Goal: Transaction & Acquisition: Download file/media

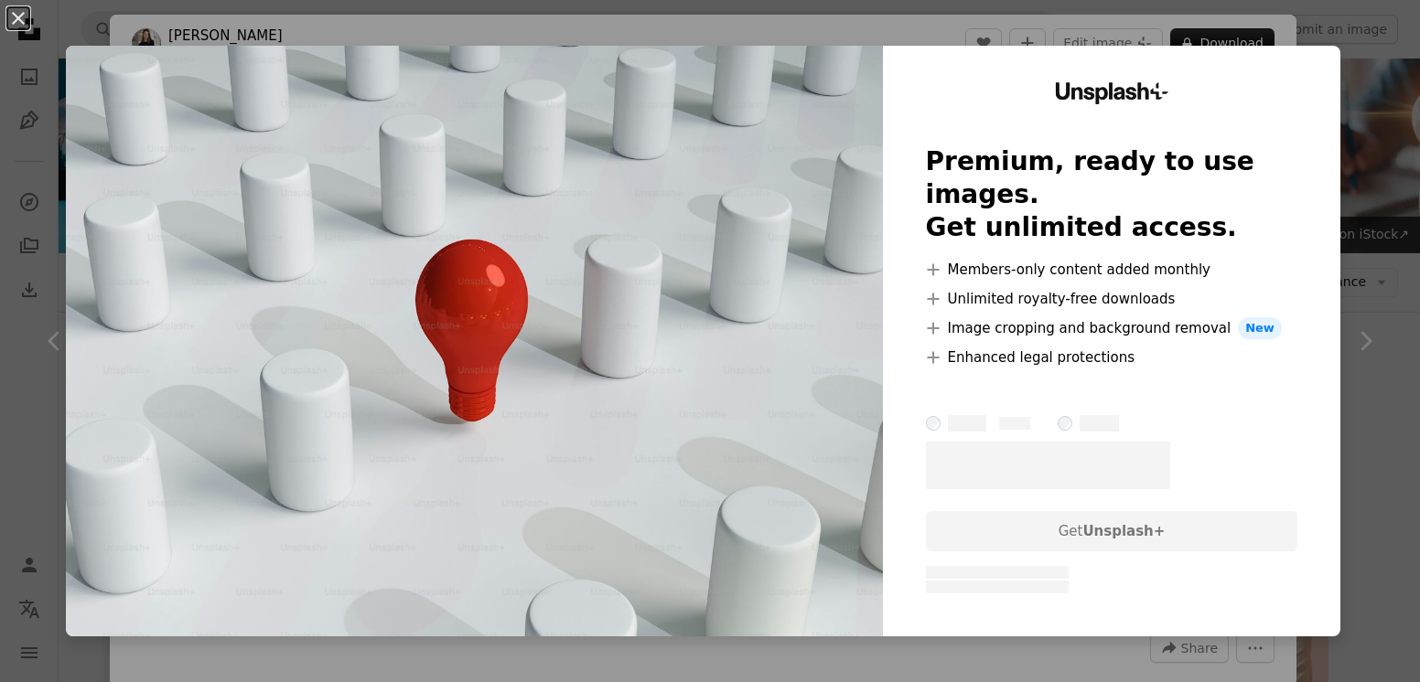
scroll to position [9073, 0]
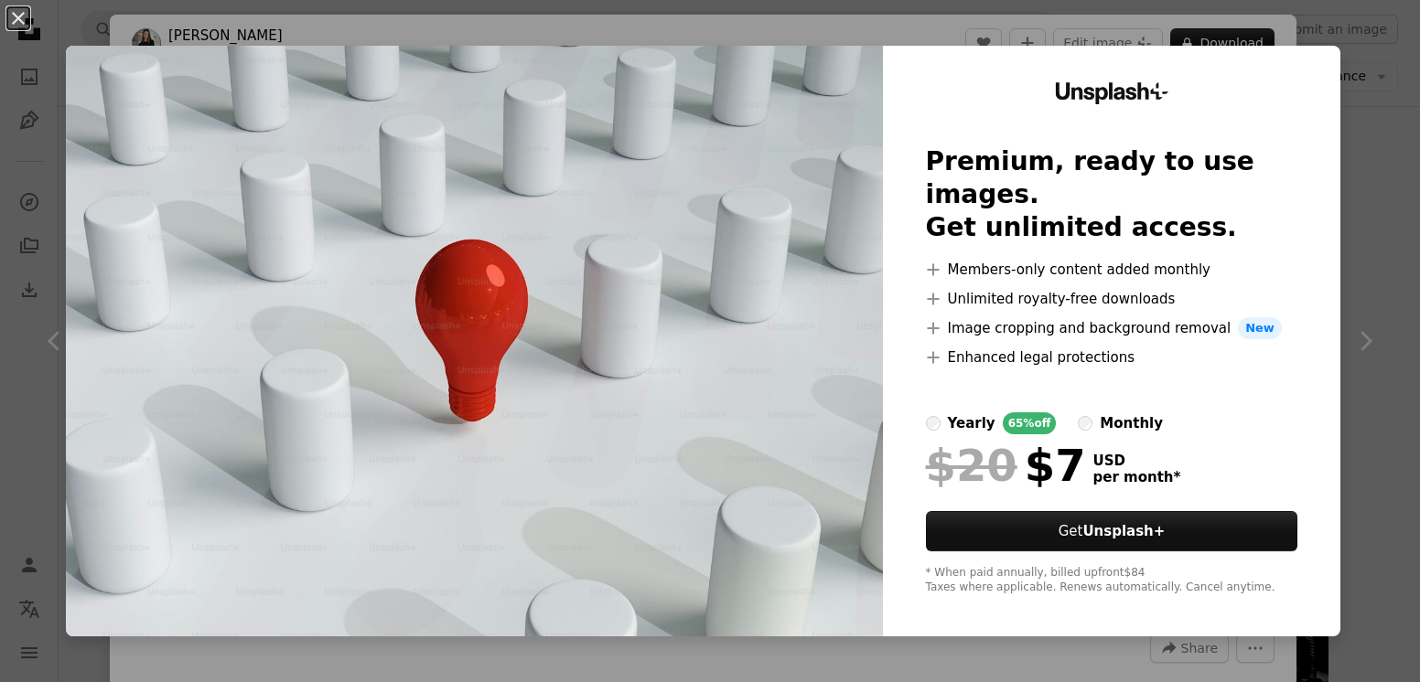
click at [1274, 16] on div "An X shape Unsplash+ Premium, ready to use images. Get unlimited access. A plus…" at bounding box center [710, 341] width 1420 height 682
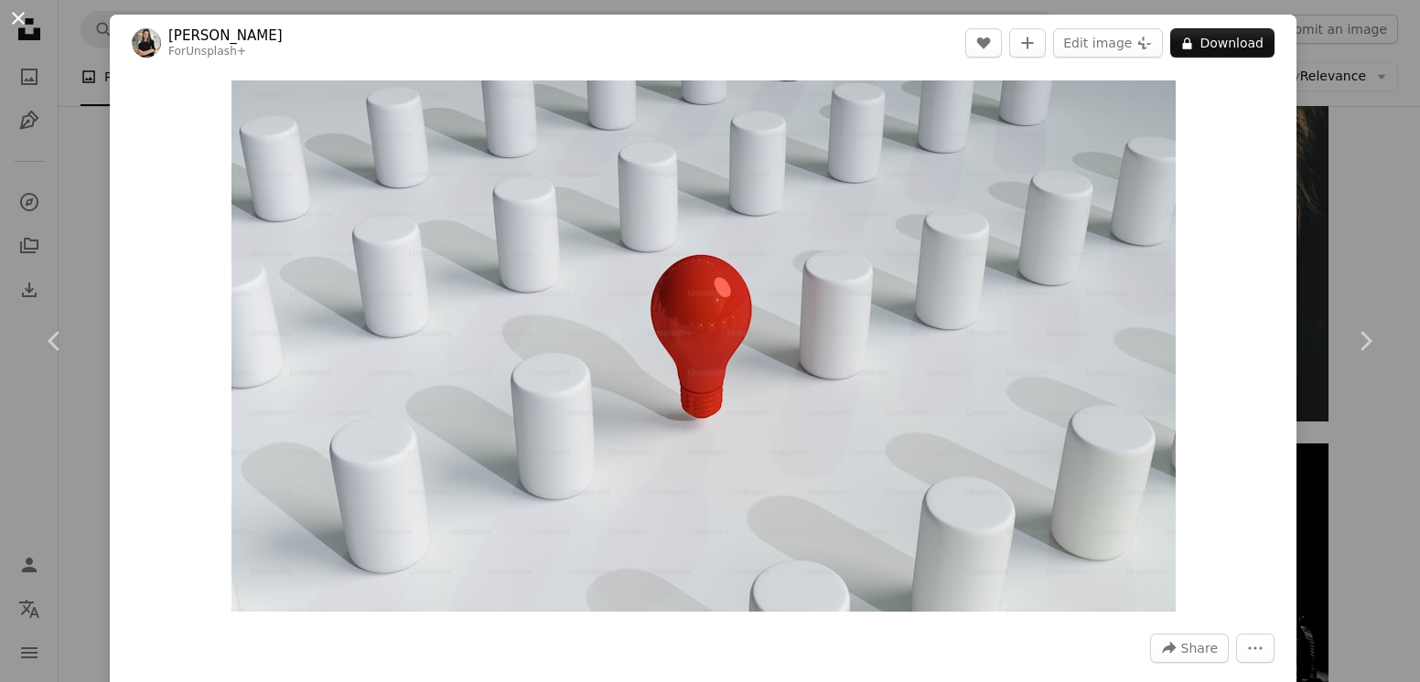
click at [29, 23] on button "An X shape" at bounding box center [18, 18] width 22 height 22
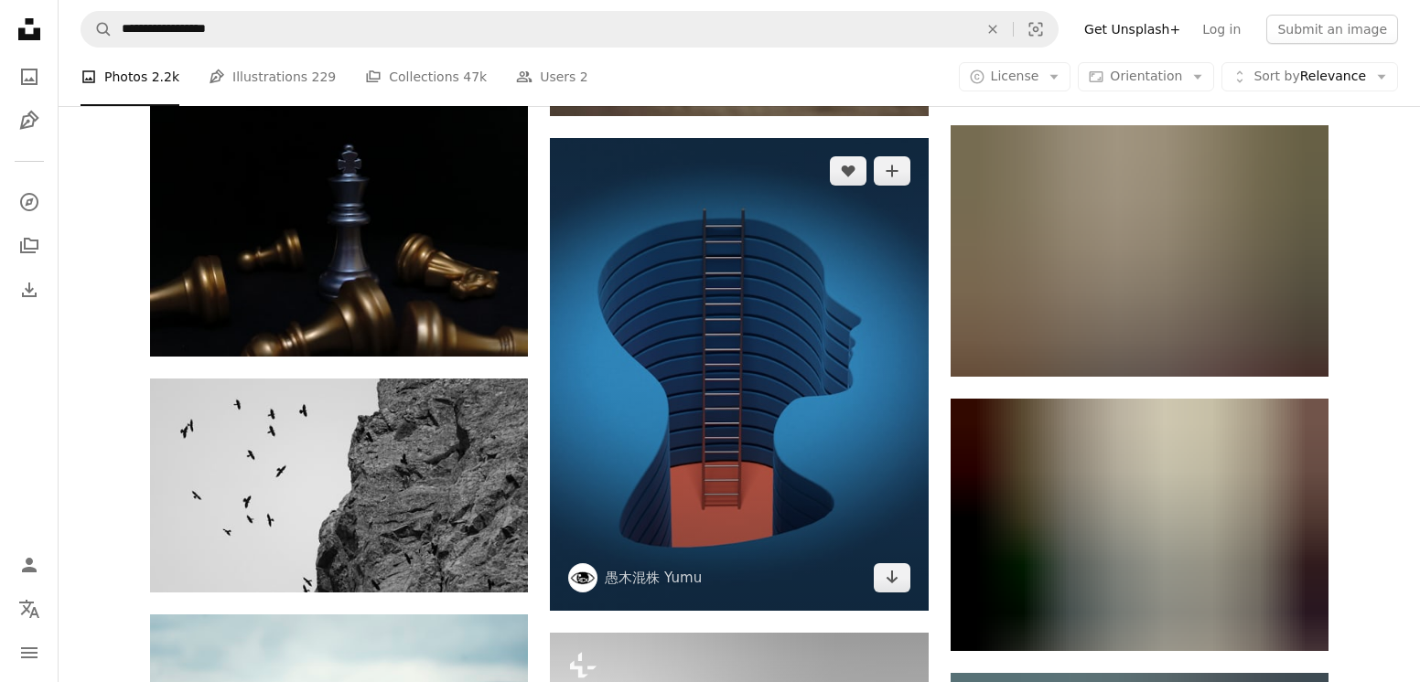
scroll to position [25364, 0]
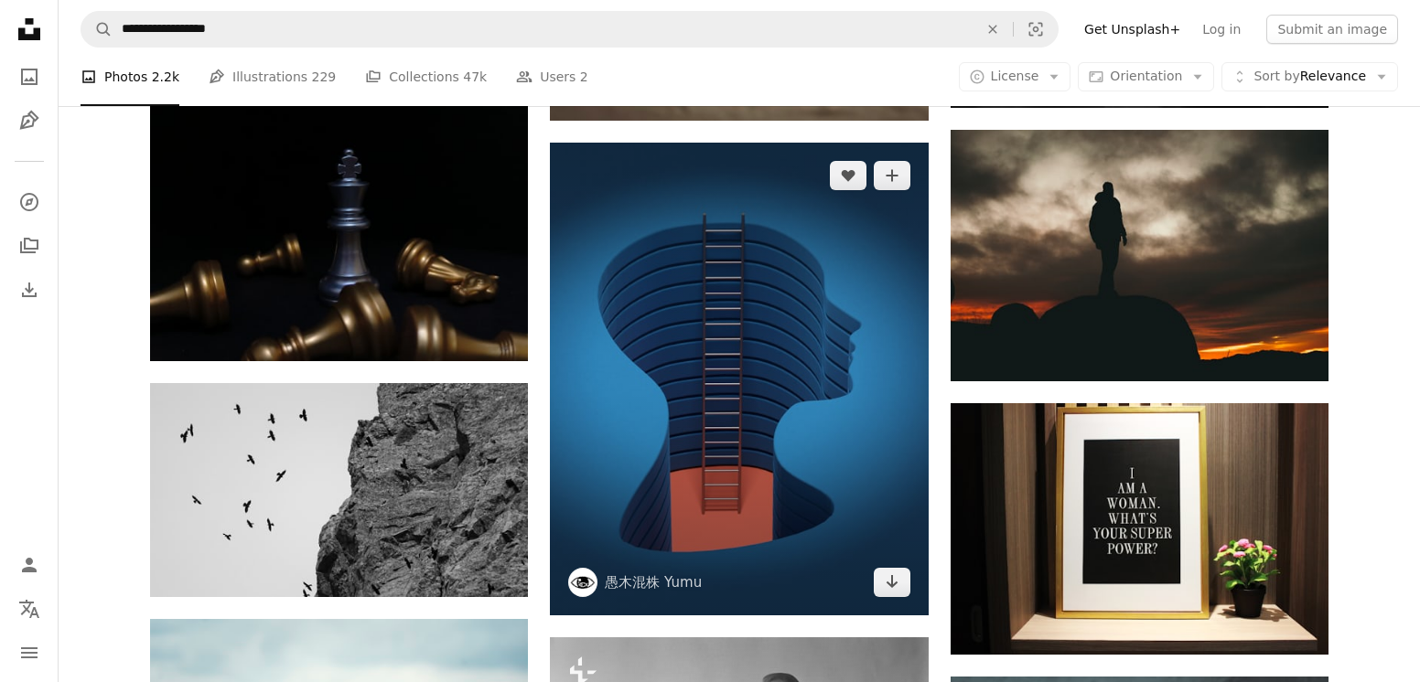
click at [738, 337] on img at bounding box center [739, 379] width 378 height 473
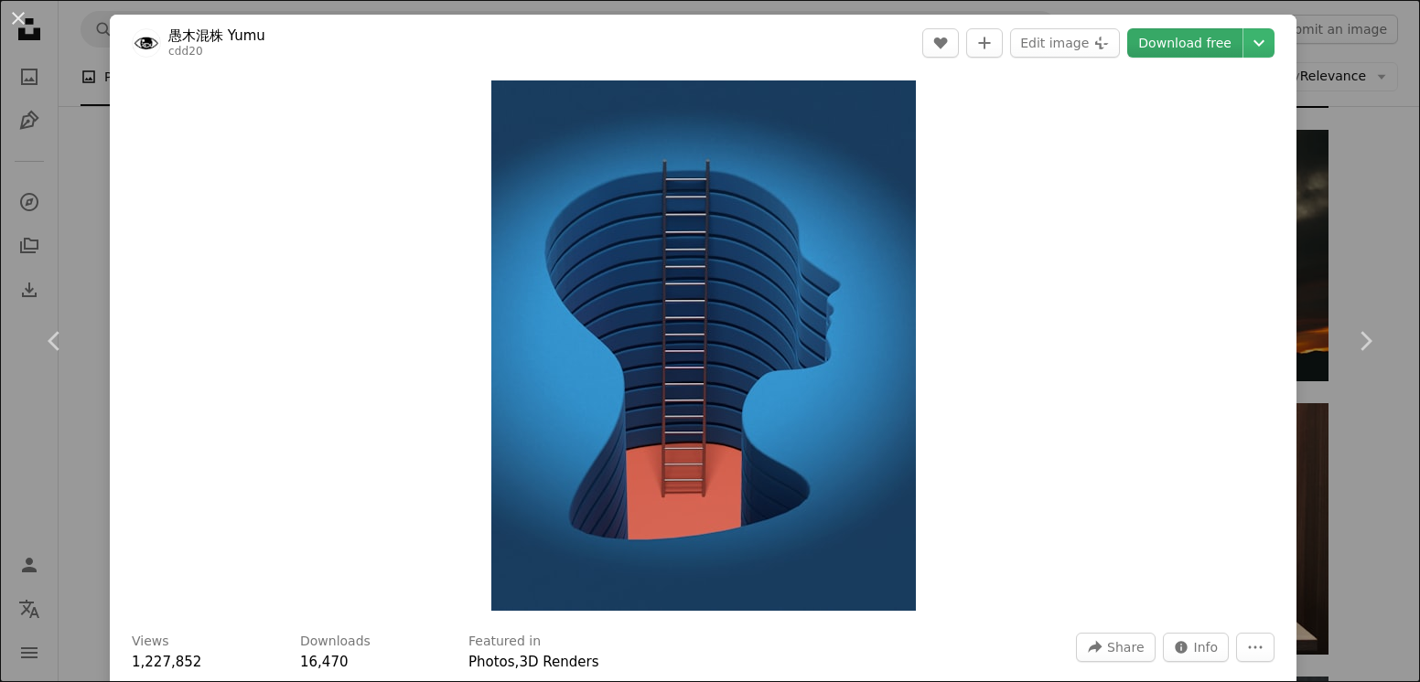
click at [1212, 34] on link "Download free" at bounding box center [1184, 42] width 115 height 29
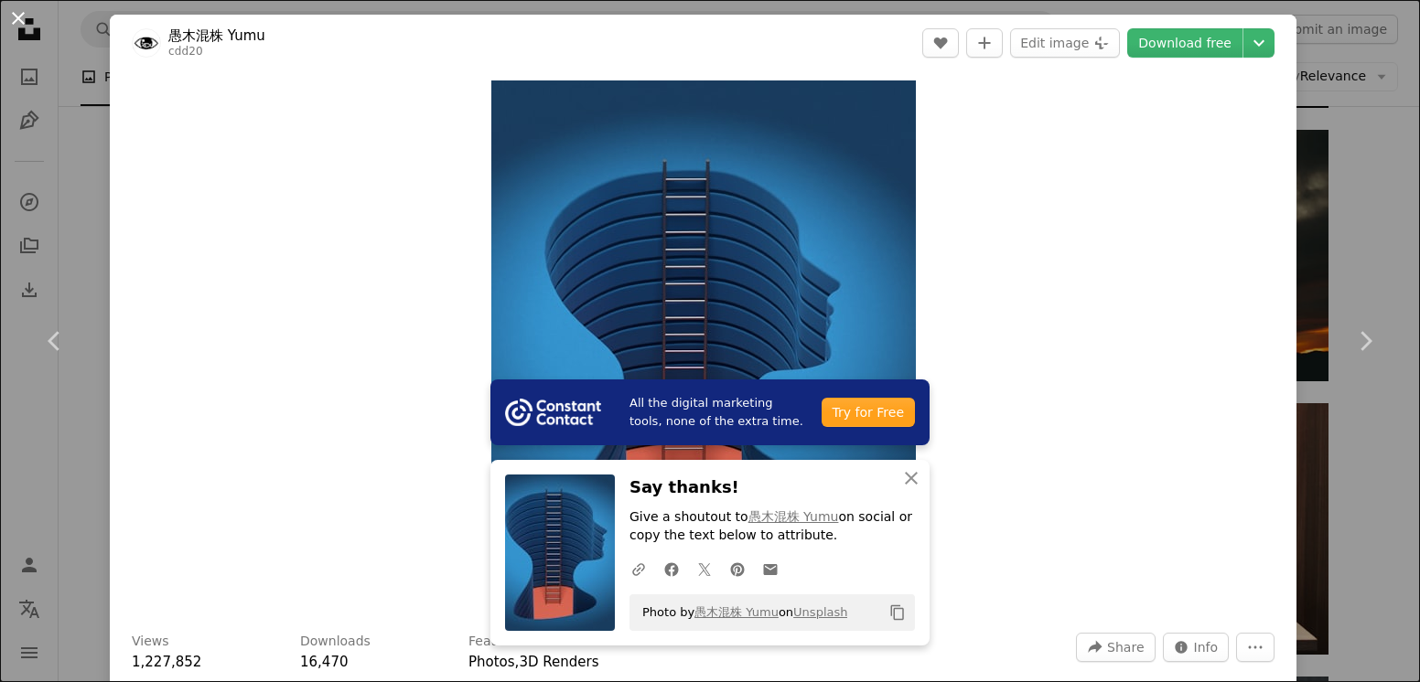
click at [7, 19] on button "An X shape" at bounding box center [18, 18] width 22 height 22
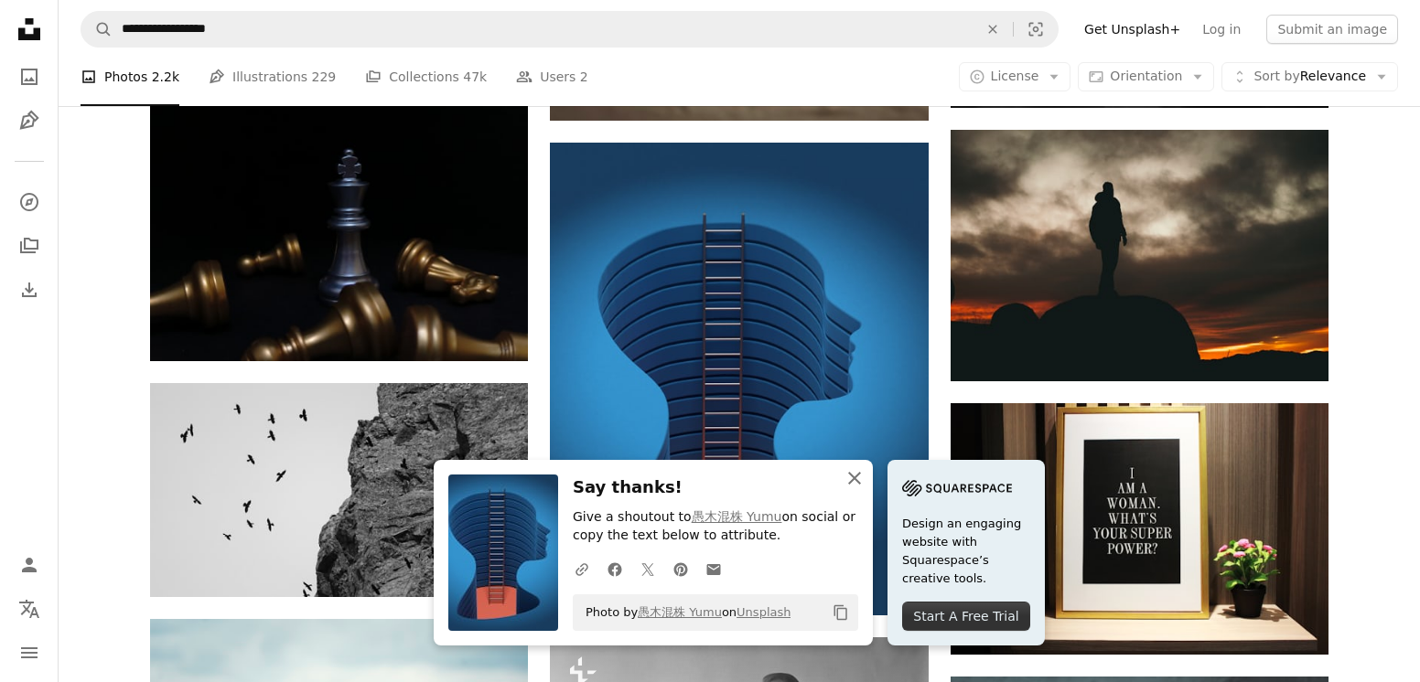
click at [854, 477] on icon "button" at bounding box center [854, 478] width 13 height 13
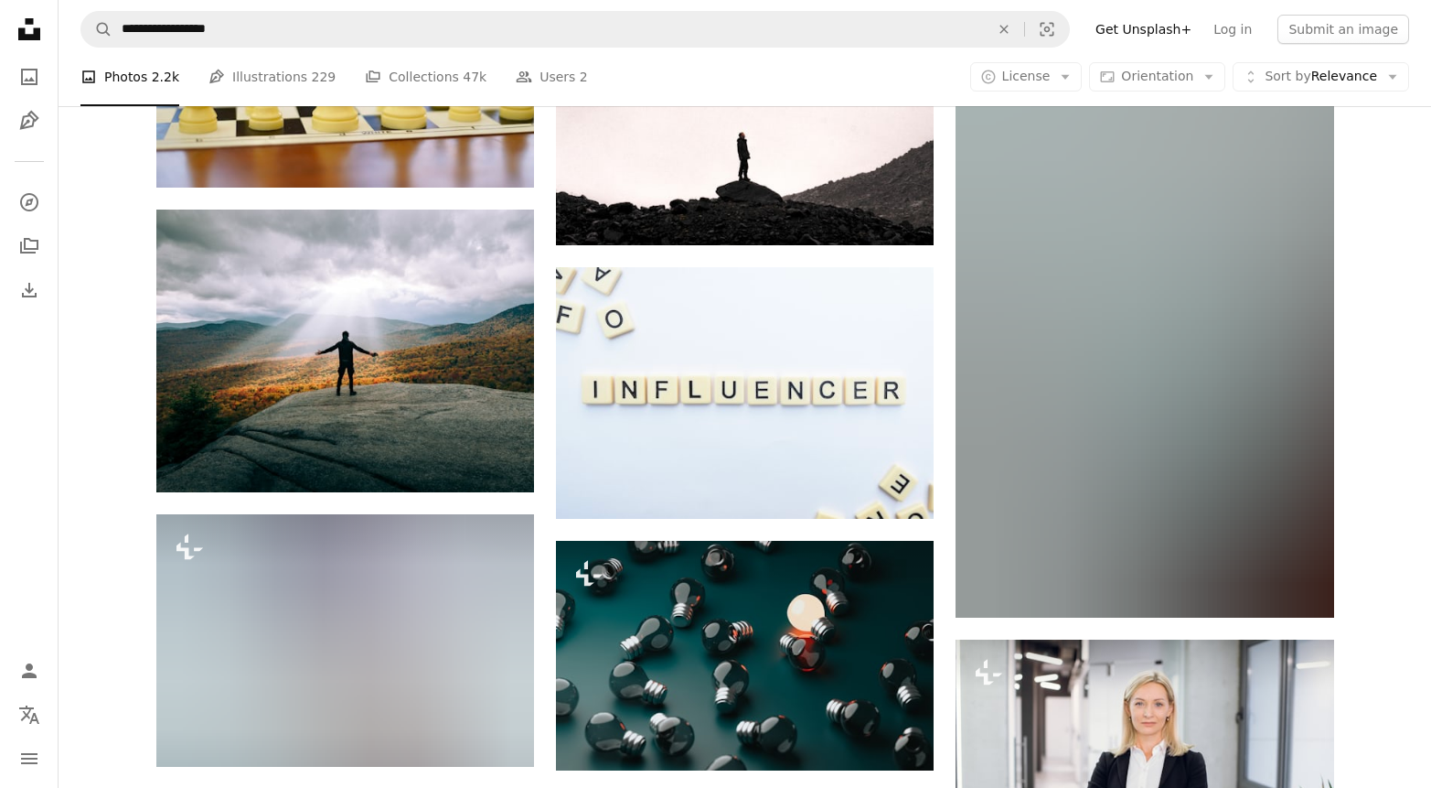
scroll to position [64812, 0]
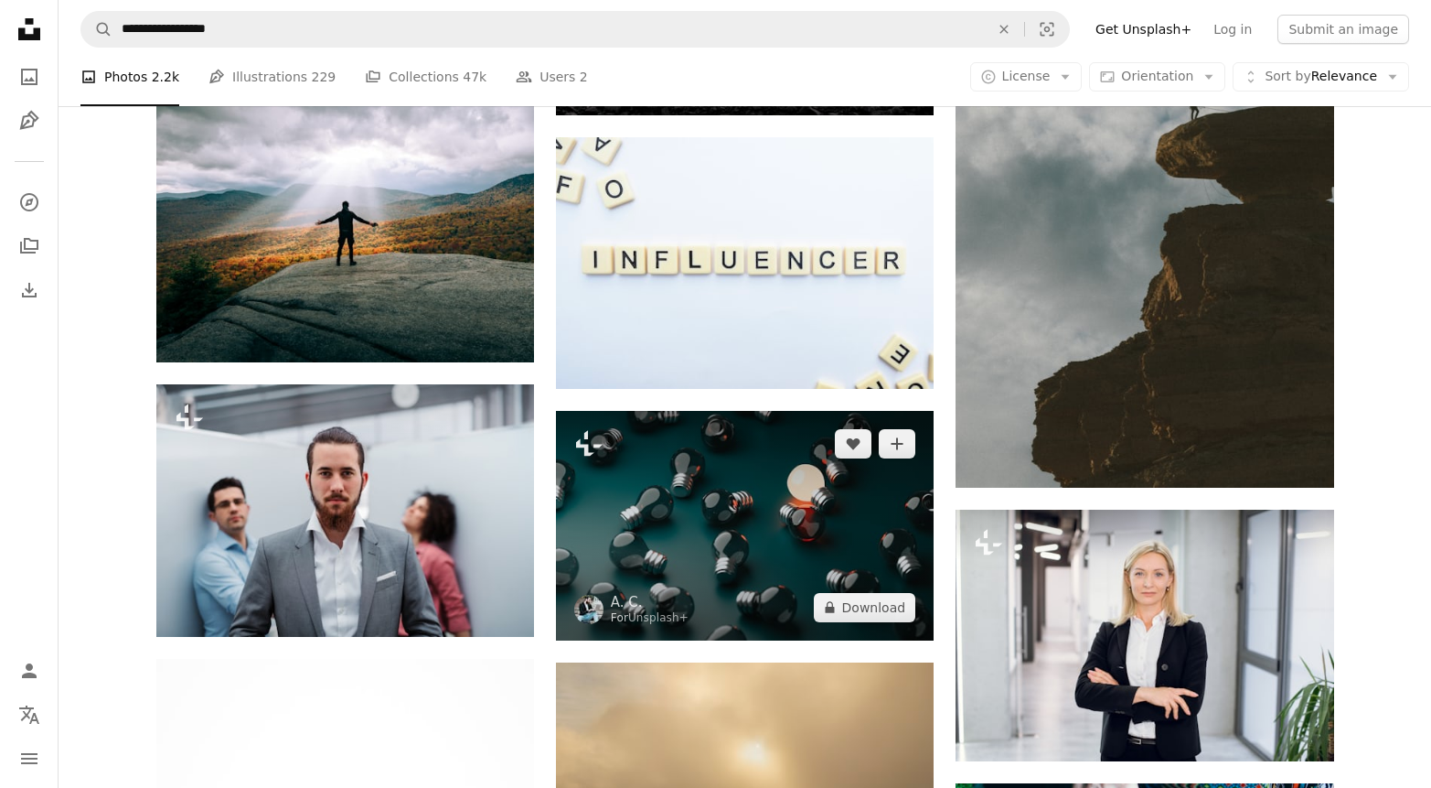
click at [882, 500] on img at bounding box center [745, 525] width 378 height 229
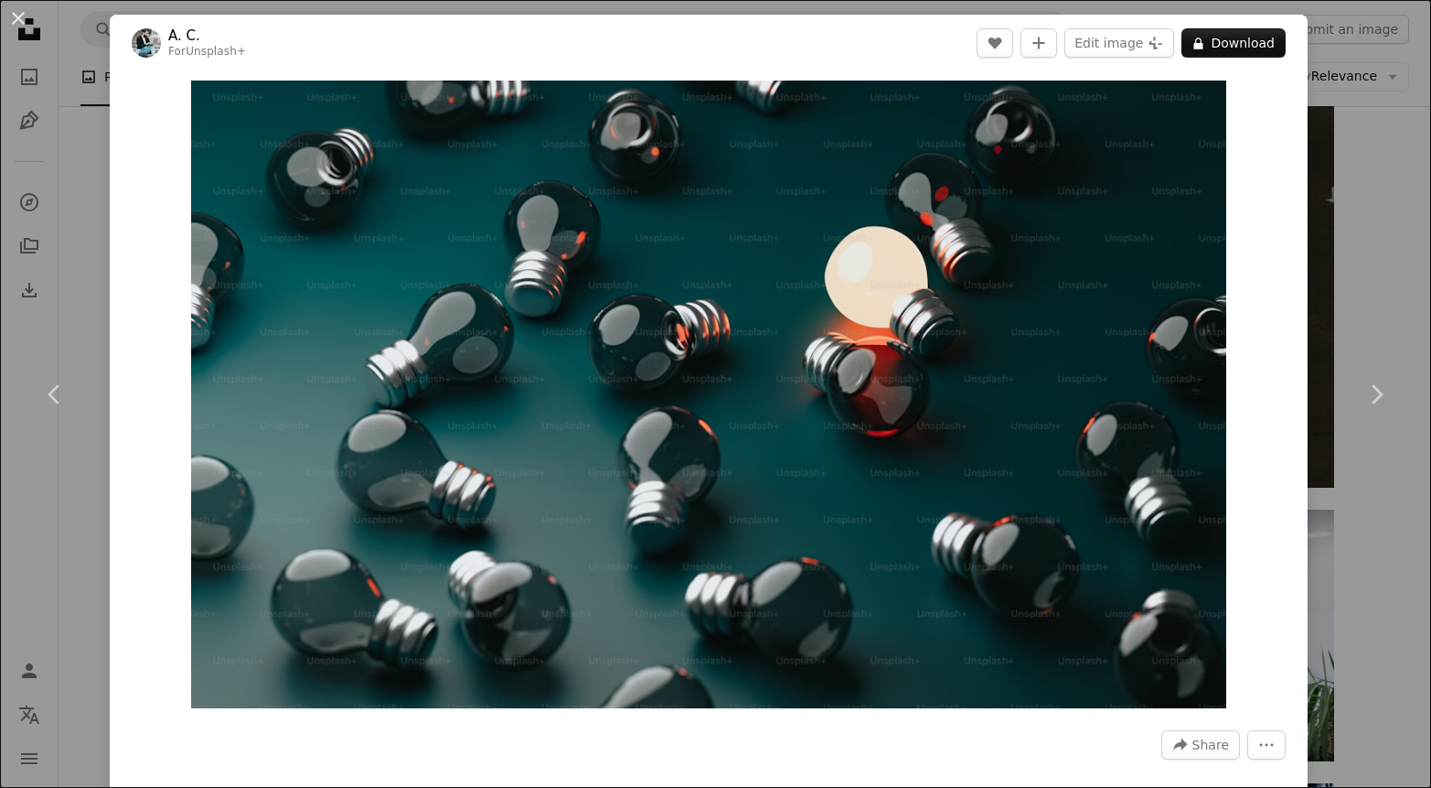
click at [1359, 123] on div "An X shape Chevron left Chevron right A. C. For Unsplash+ A heart A plus sign E…" at bounding box center [715, 394] width 1431 height 788
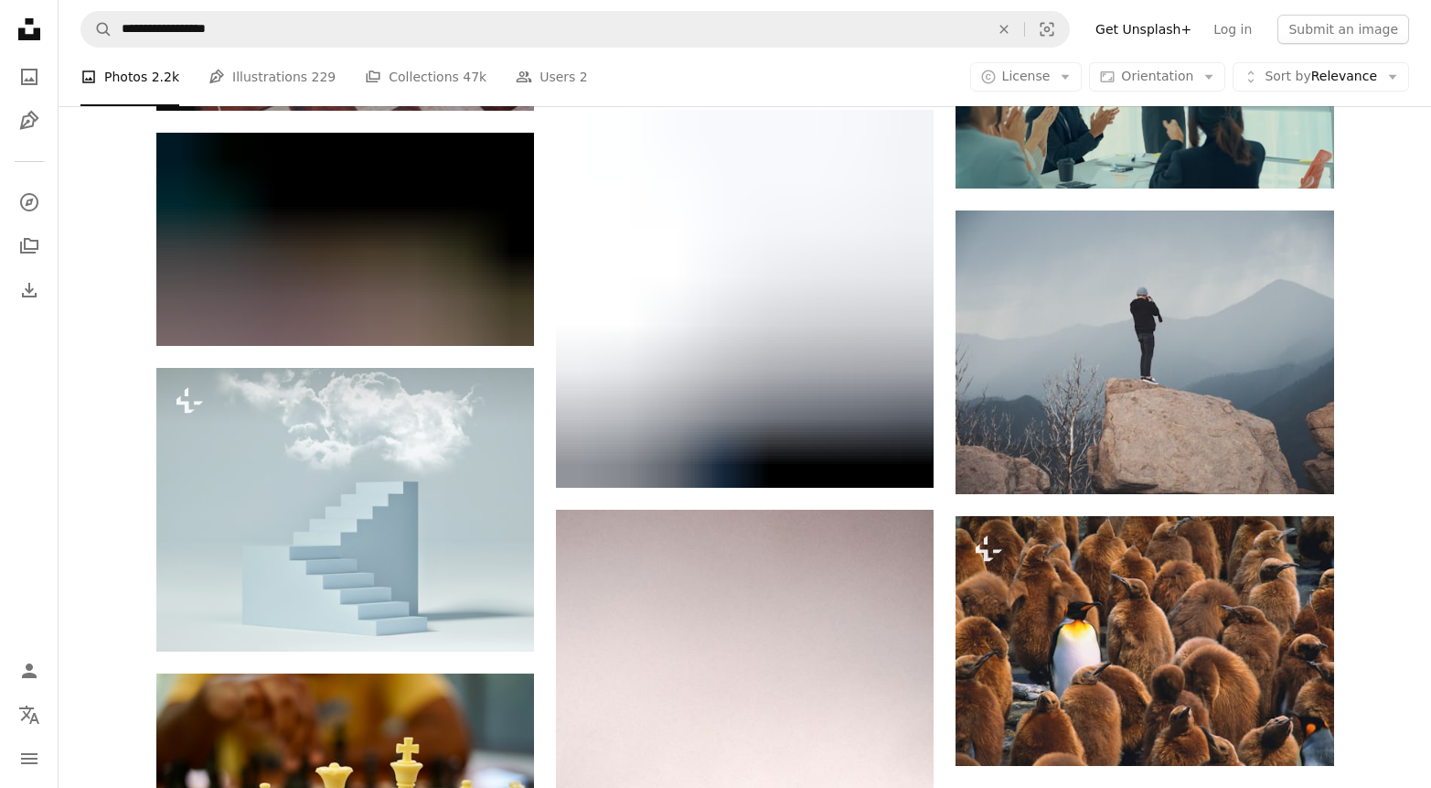
scroll to position [63934, 0]
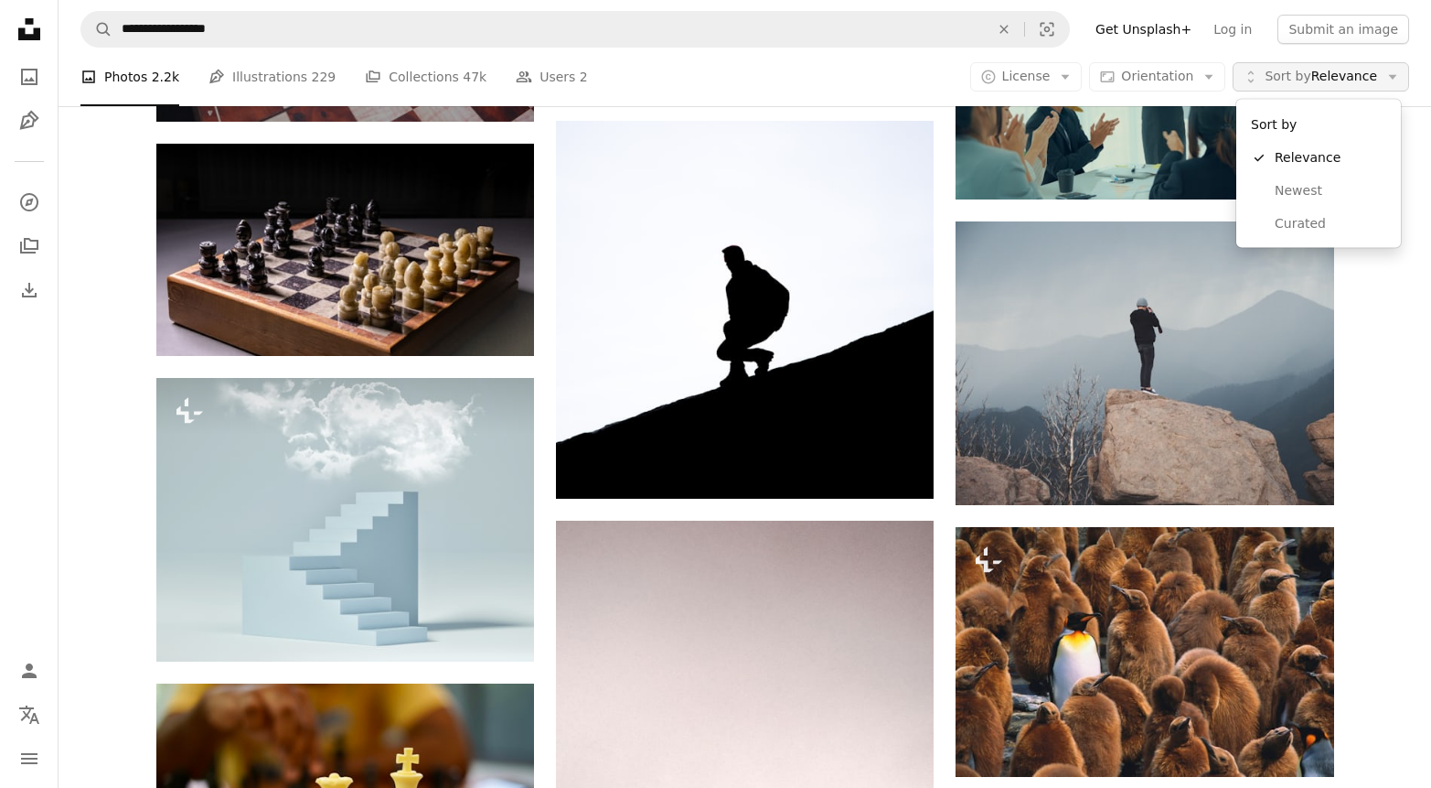
click at [1342, 91] on button "Unfold Sort by Relevance Arrow down" at bounding box center [1321, 76] width 177 height 29
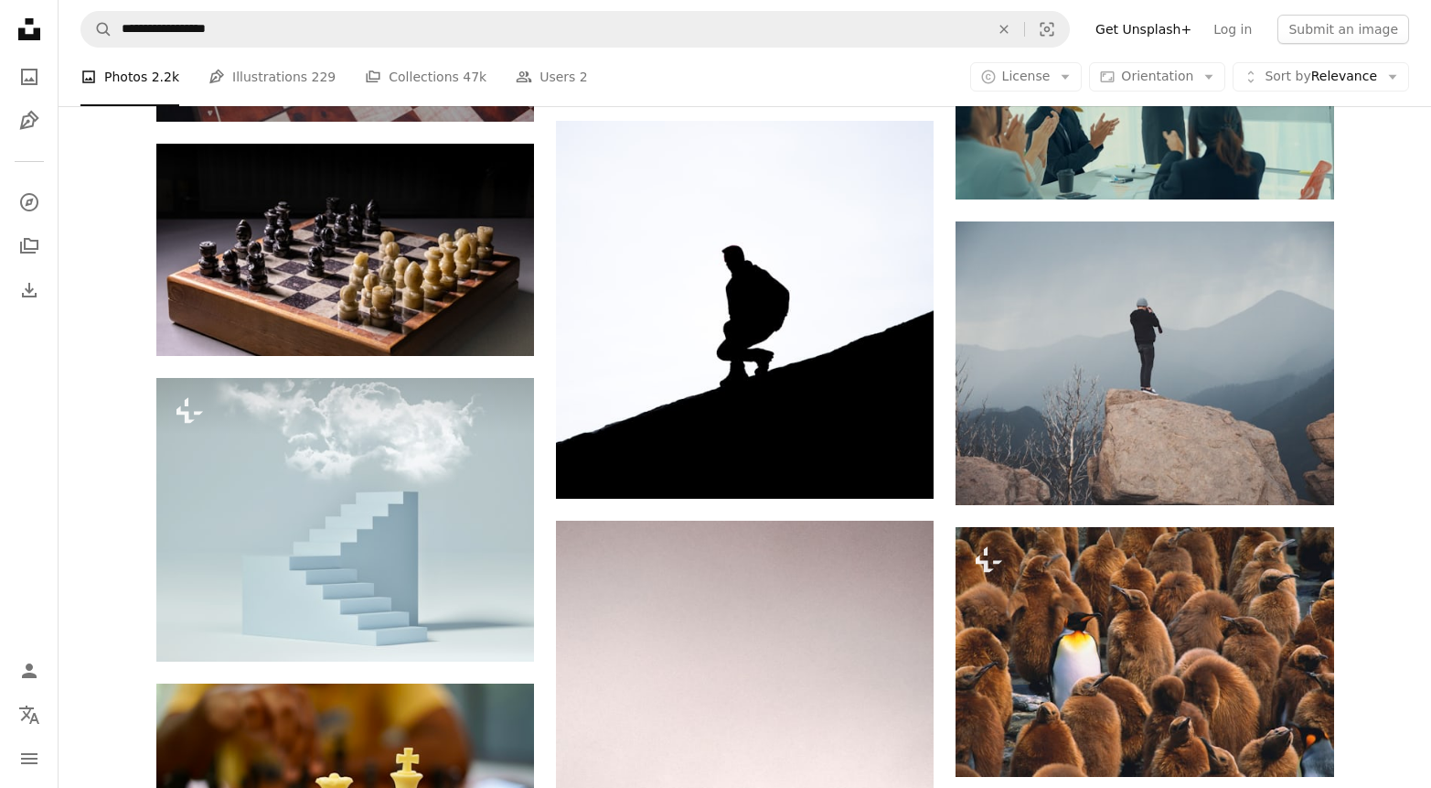
click at [153, 77] on li "A photo Photos 2.2k" at bounding box center [129, 77] width 99 height 59
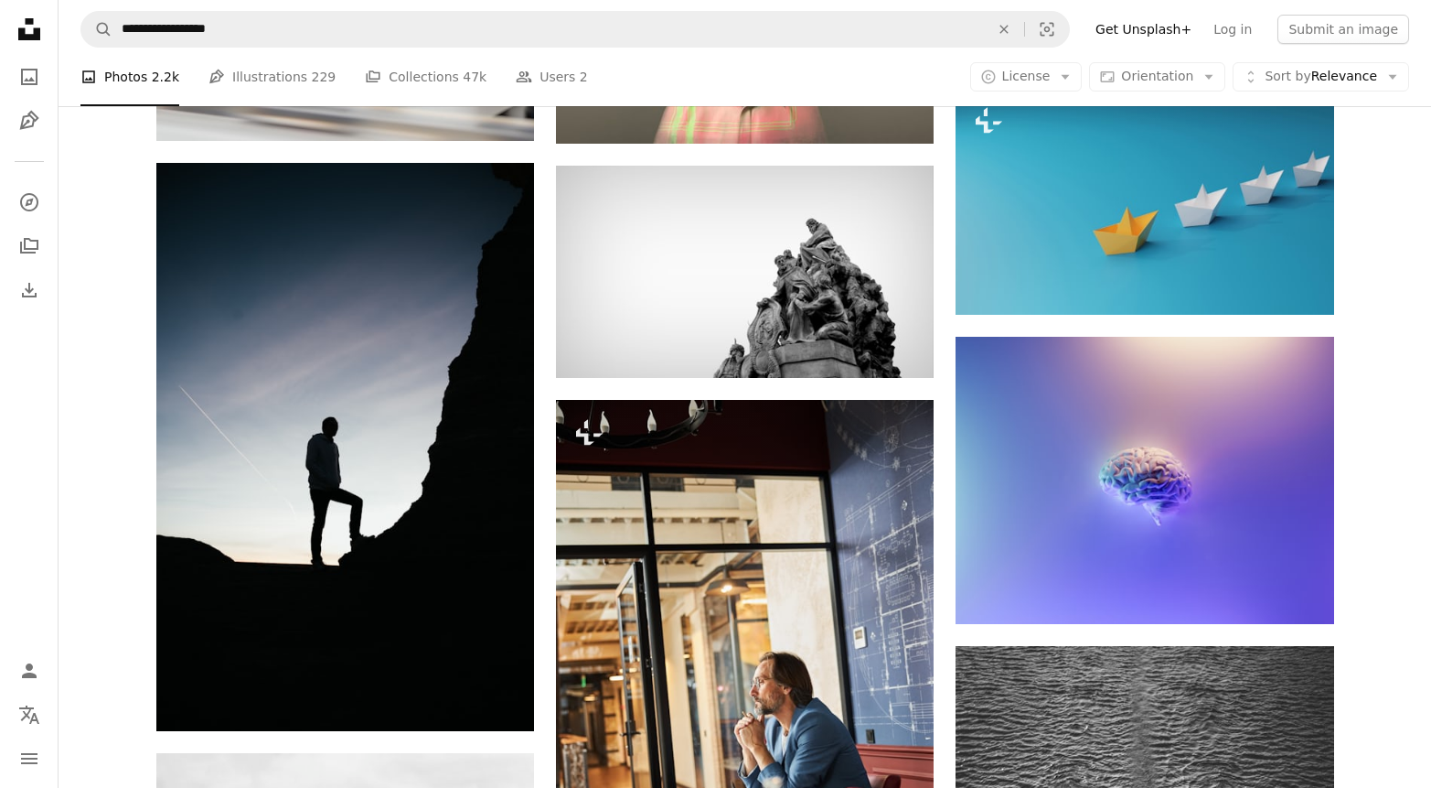
scroll to position [0, 0]
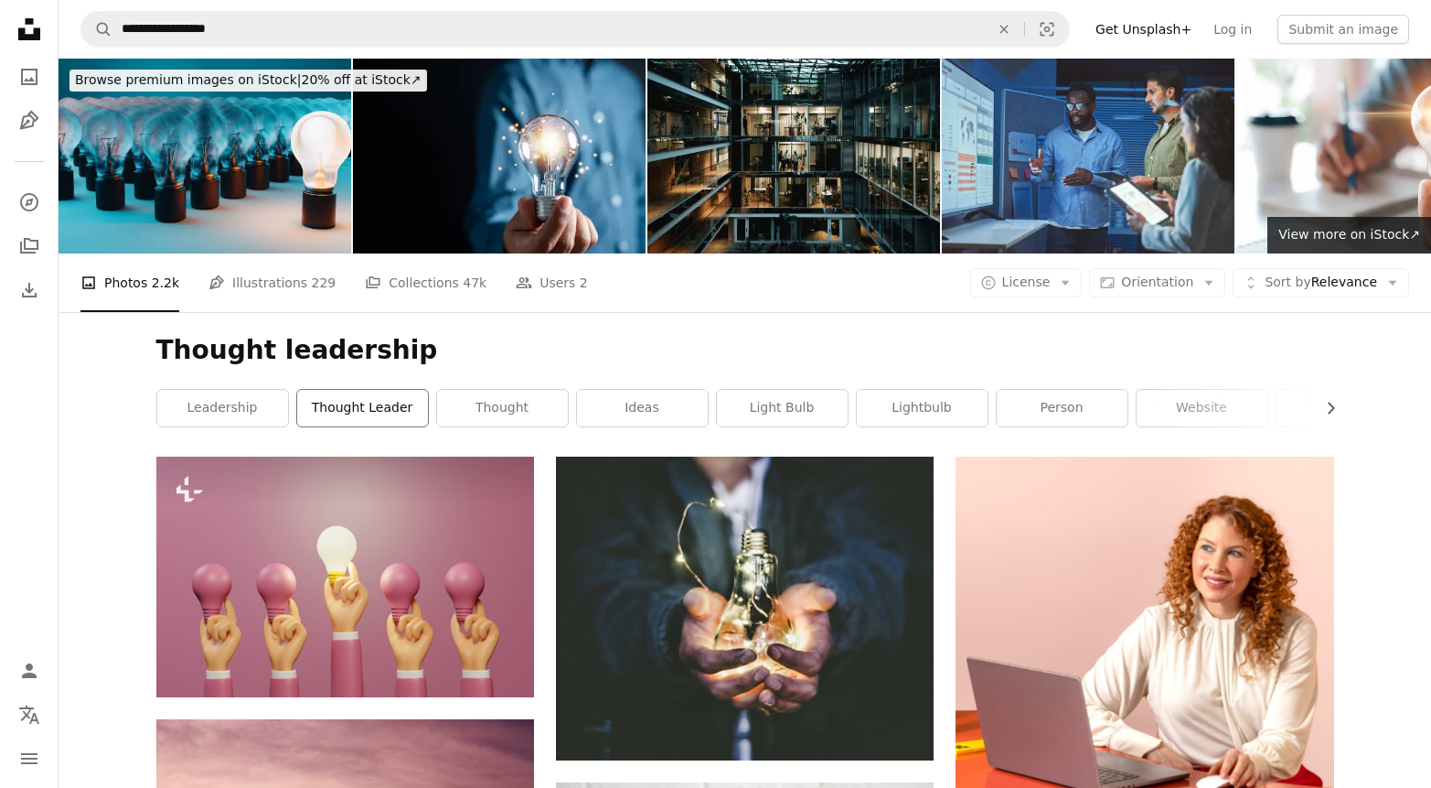
click at [385, 419] on link "thought leader" at bounding box center [362, 408] width 131 height 37
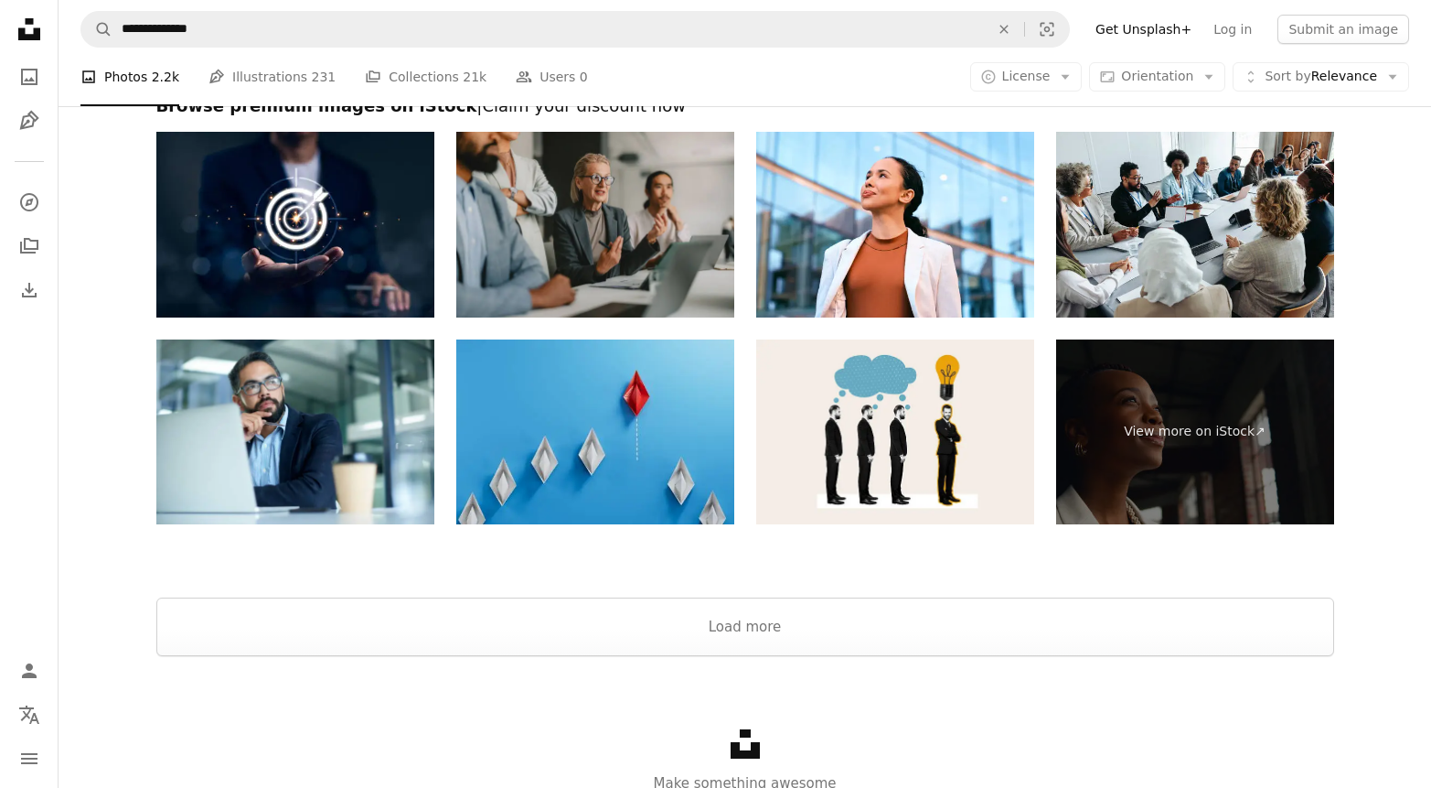
scroll to position [3401, 0]
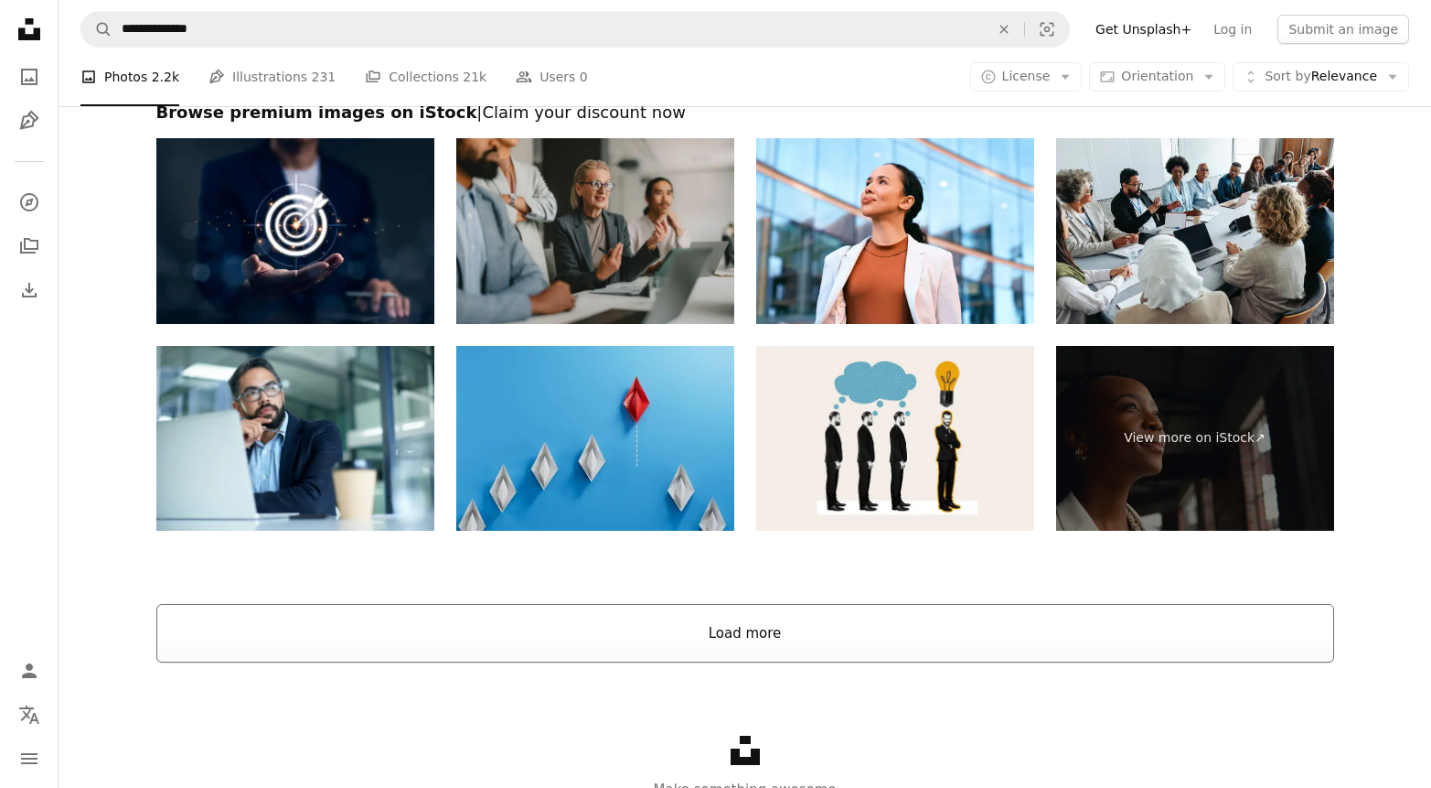
click at [595, 634] on button "Load more" at bounding box center [745, 633] width 1178 height 59
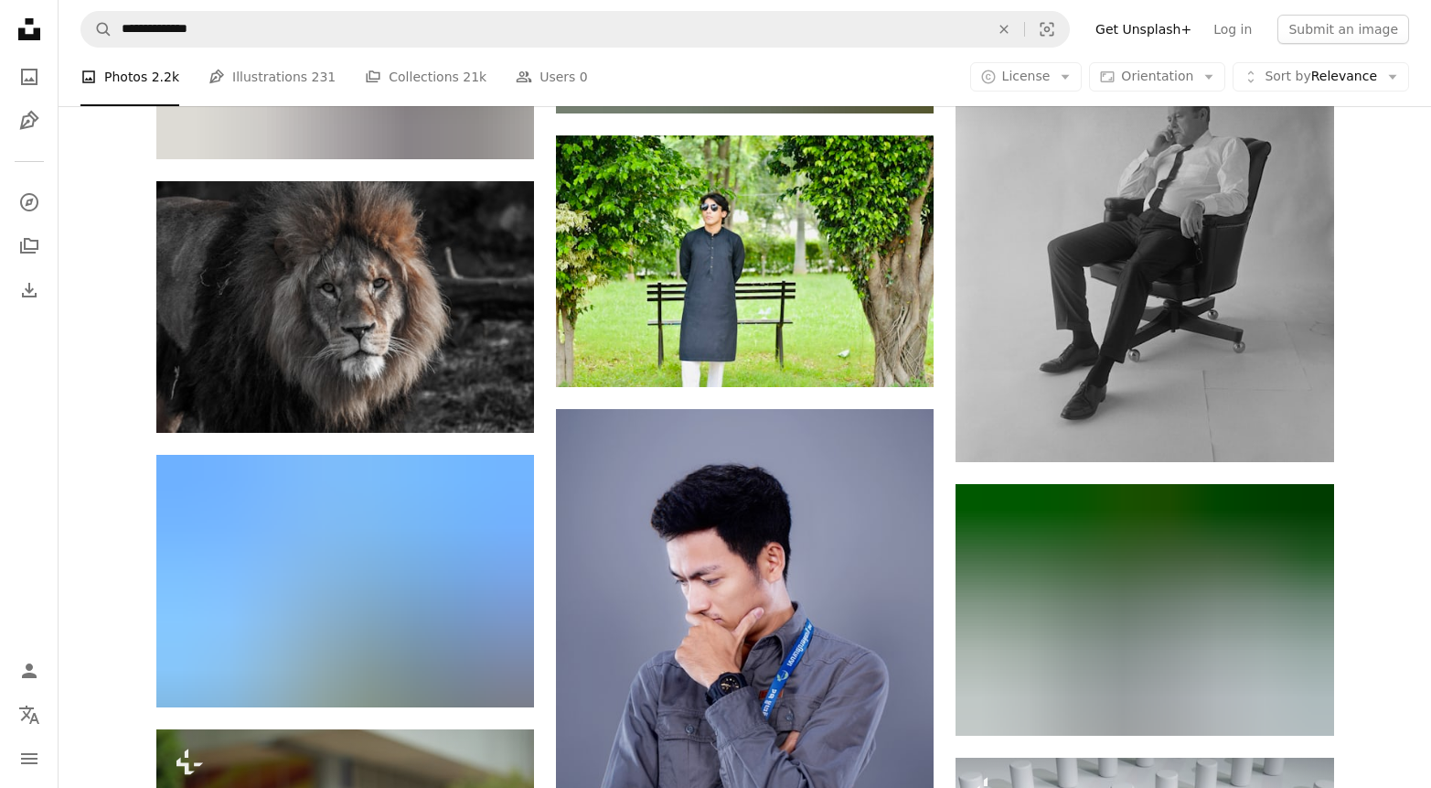
scroll to position [13203, 0]
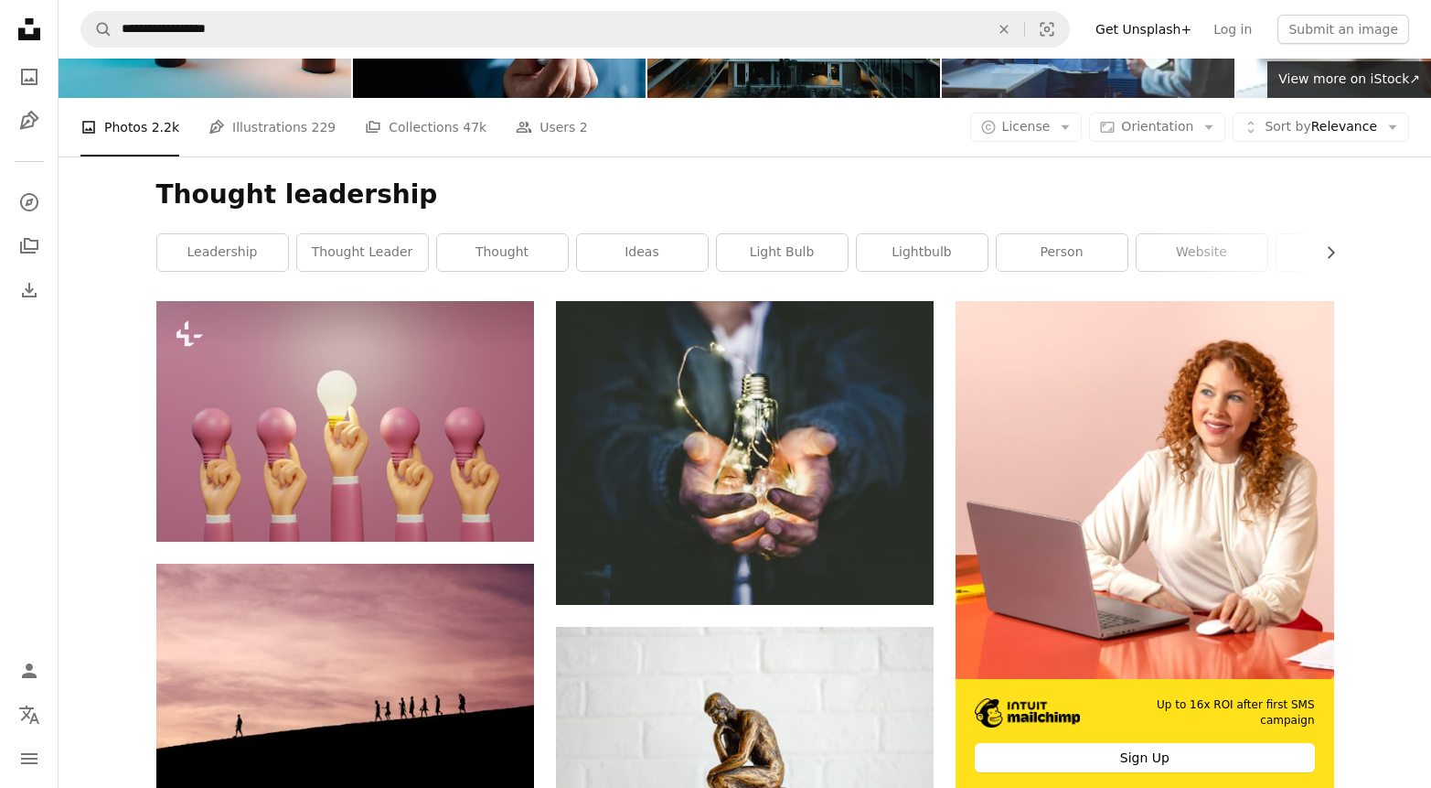
scroll to position [160, 0]
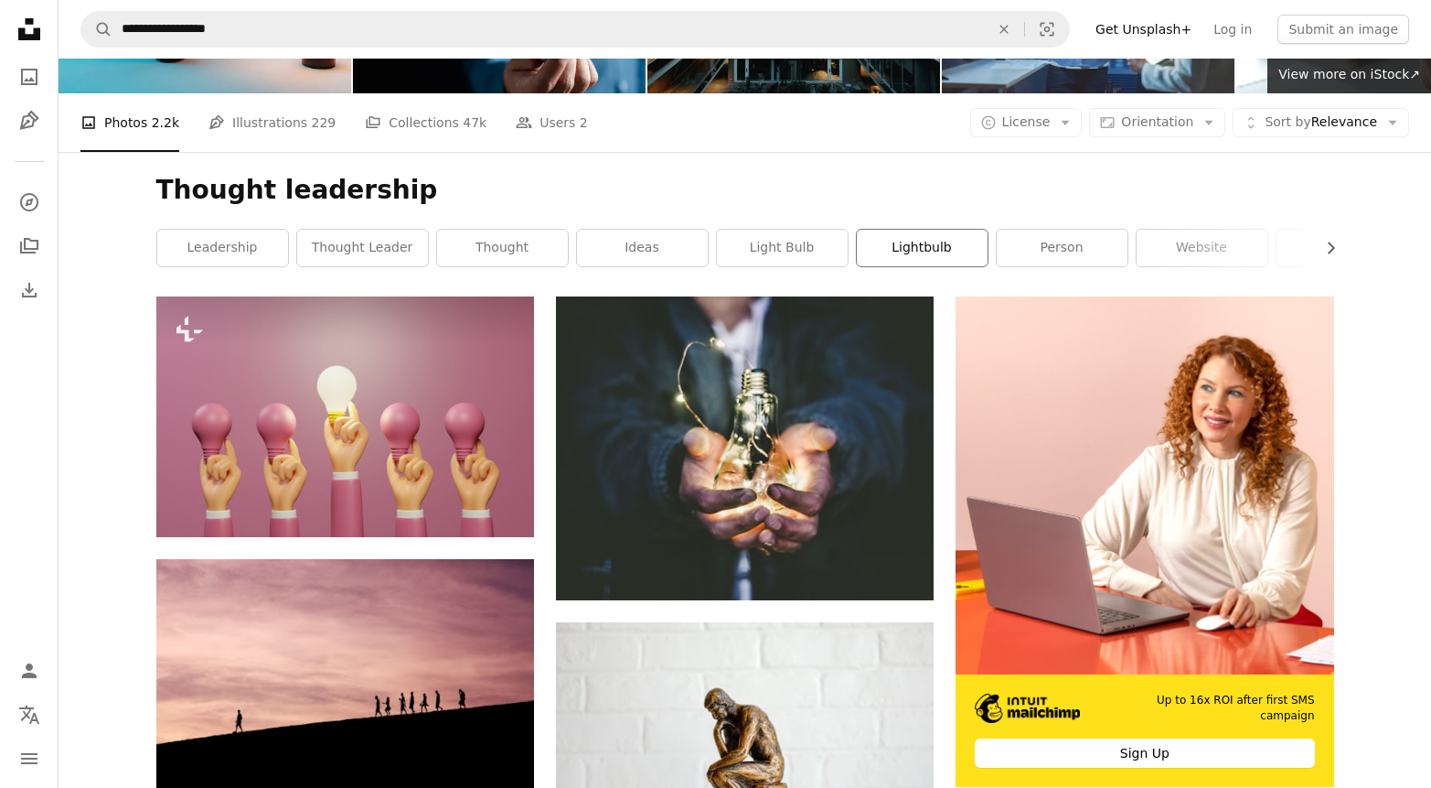
click at [940, 239] on link "lightbulb" at bounding box center [922, 248] width 131 height 37
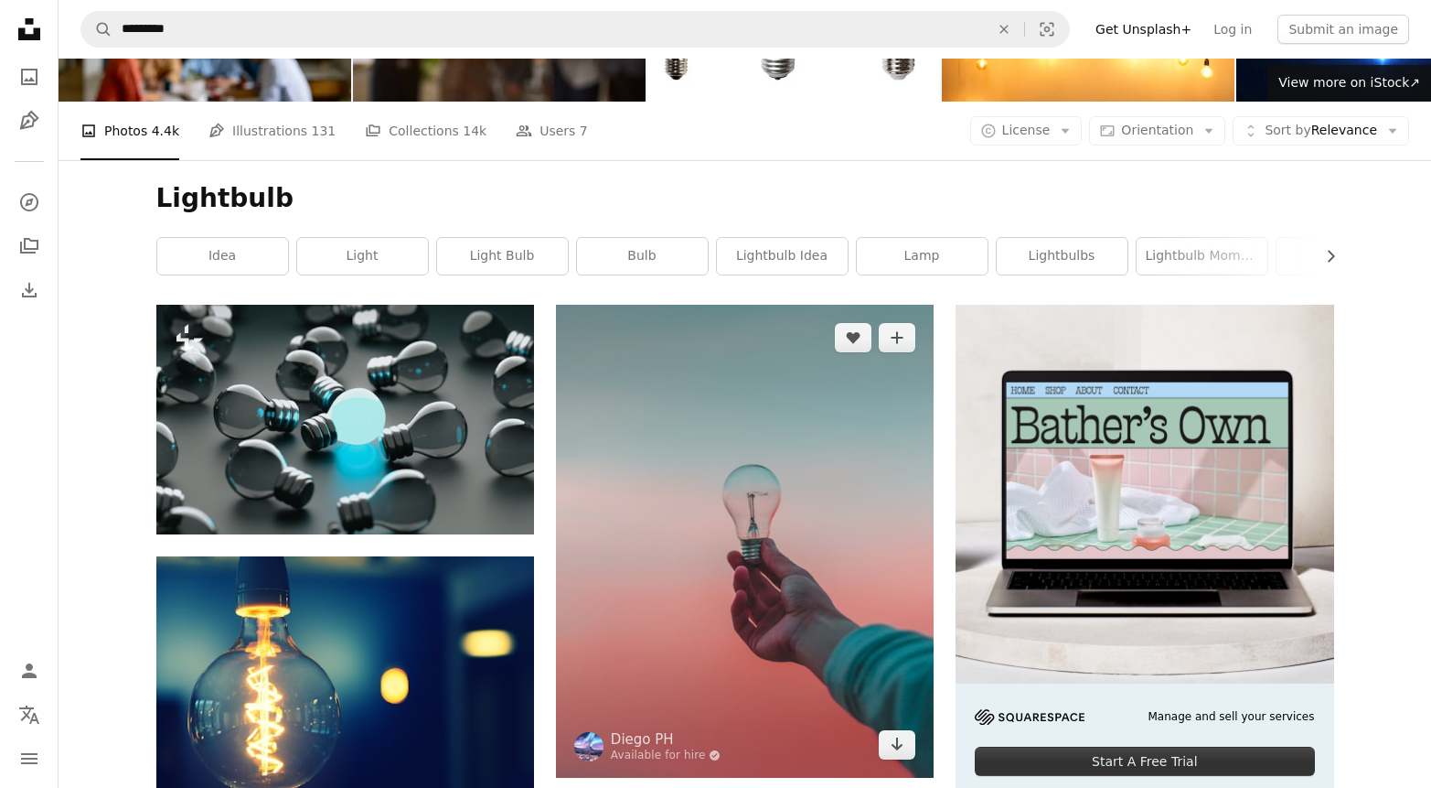
scroll to position [150, 0]
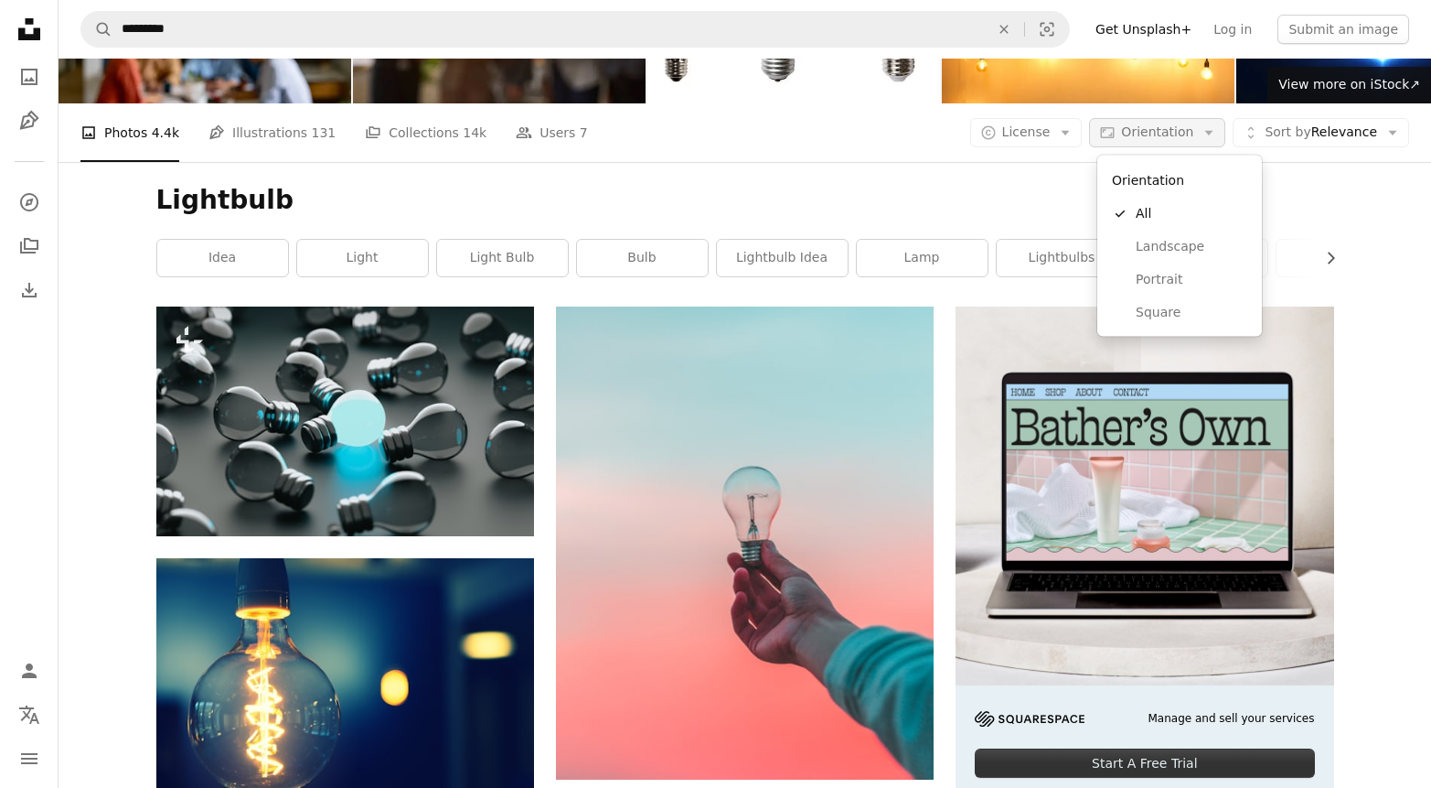
click at [1204, 133] on button "Aspect ratio Orientation Arrow down" at bounding box center [1157, 132] width 136 height 29
click at [1338, 139] on span "Sort by Relevance" at bounding box center [1321, 132] width 113 height 18
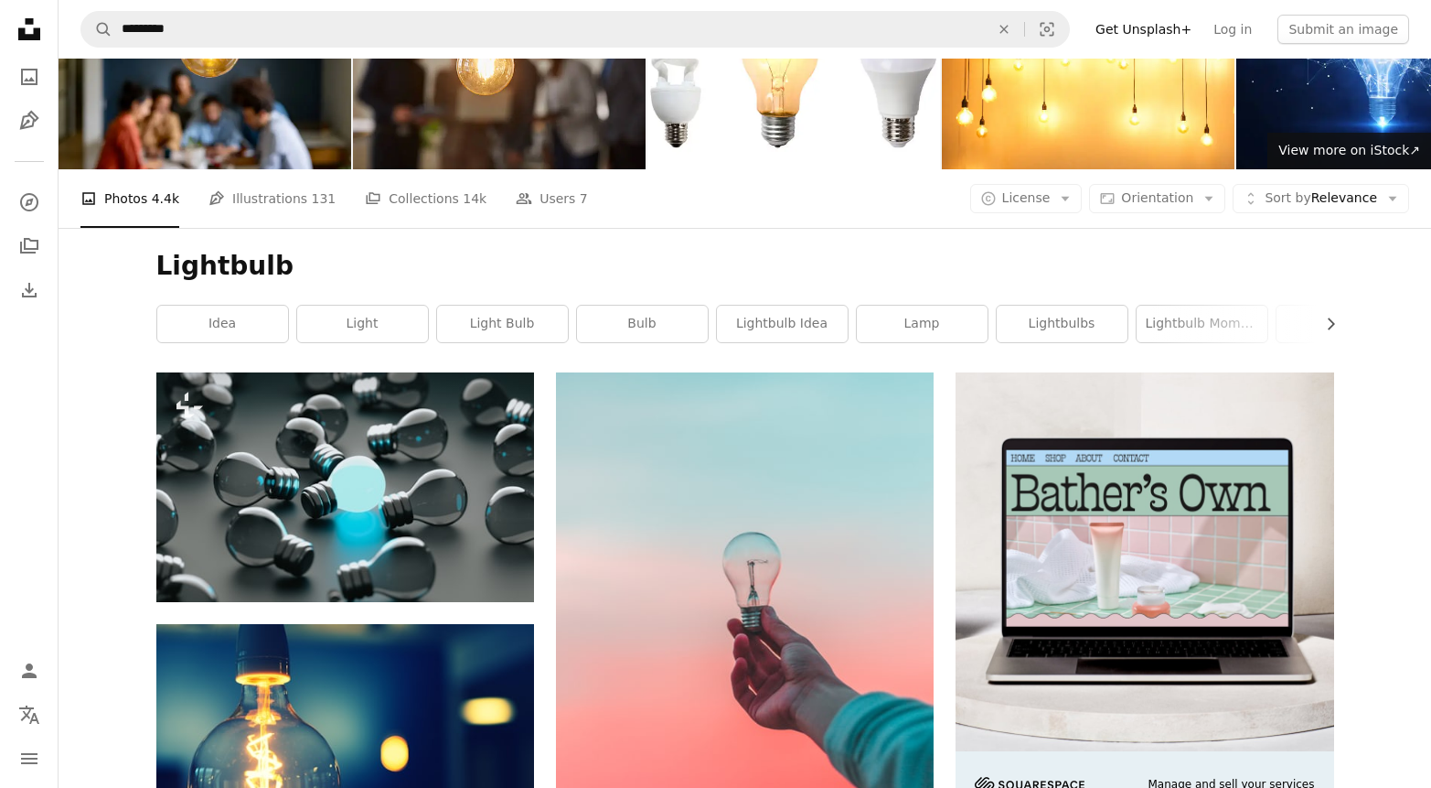
scroll to position [0, 0]
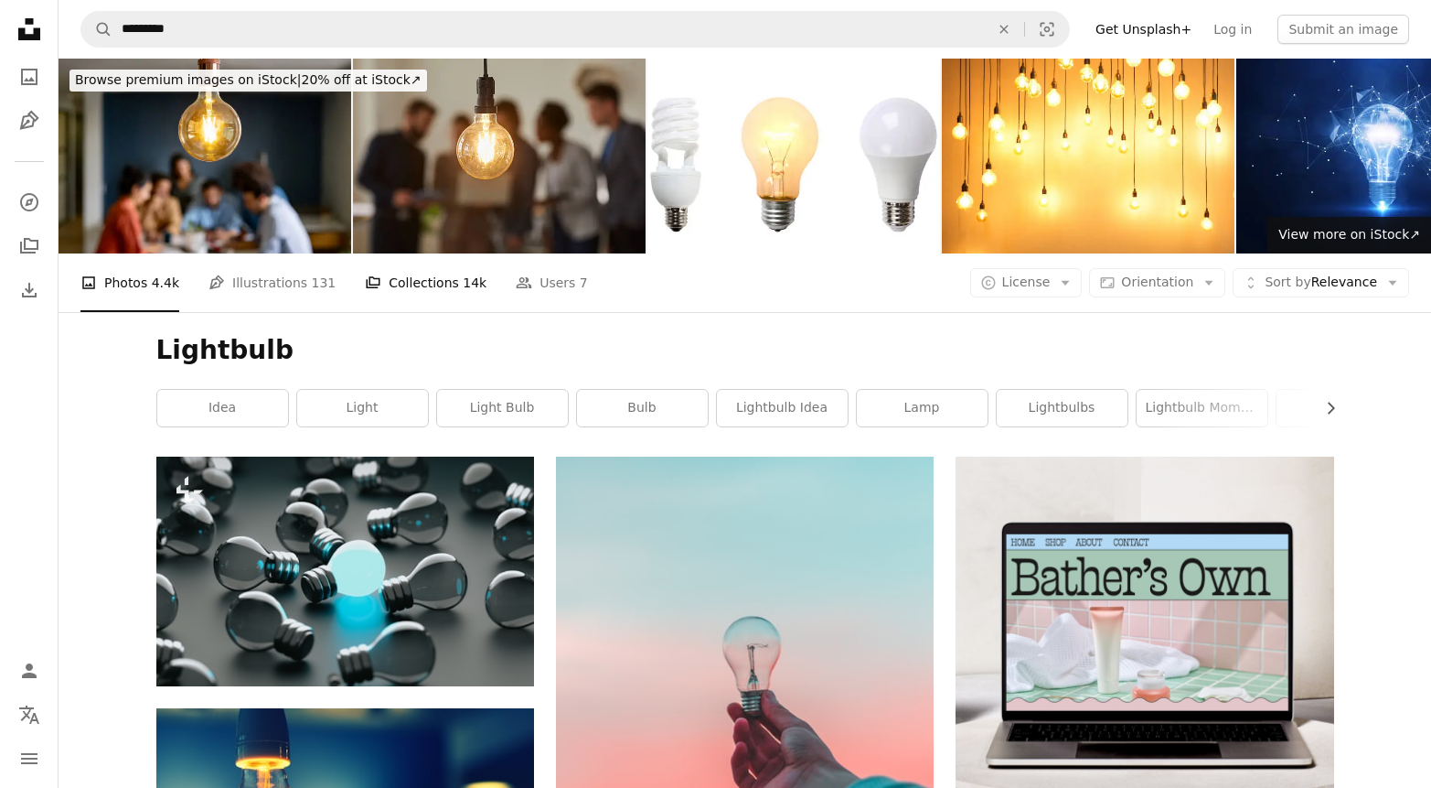
click at [397, 273] on link "A stack of folders Collections 14k" at bounding box center [426, 282] width 122 height 59
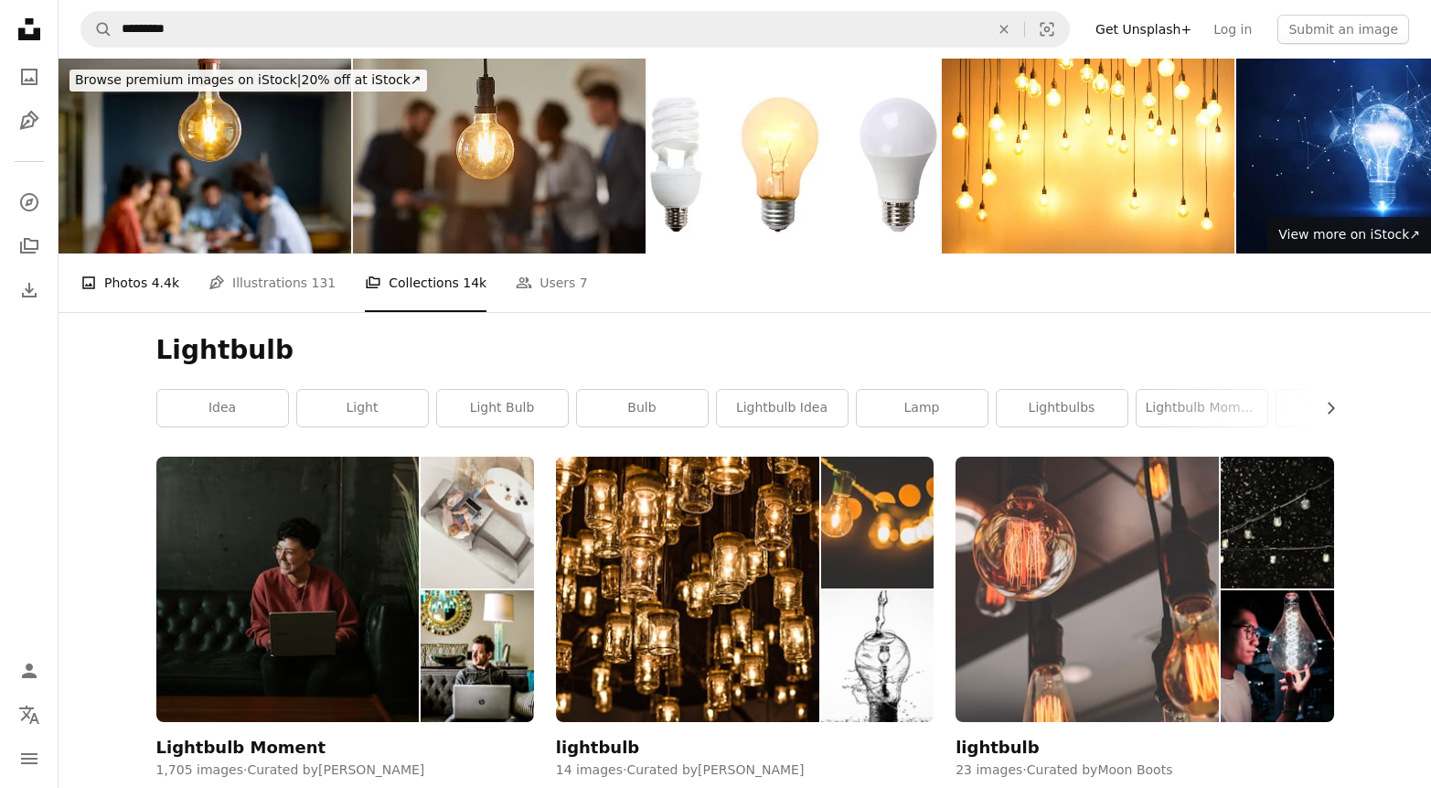
click at [169, 283] on span "4.4k" at bounding box center [165, 283] width 27 height 20
